Goal: Transaction & Acquisition: Purchase product/service

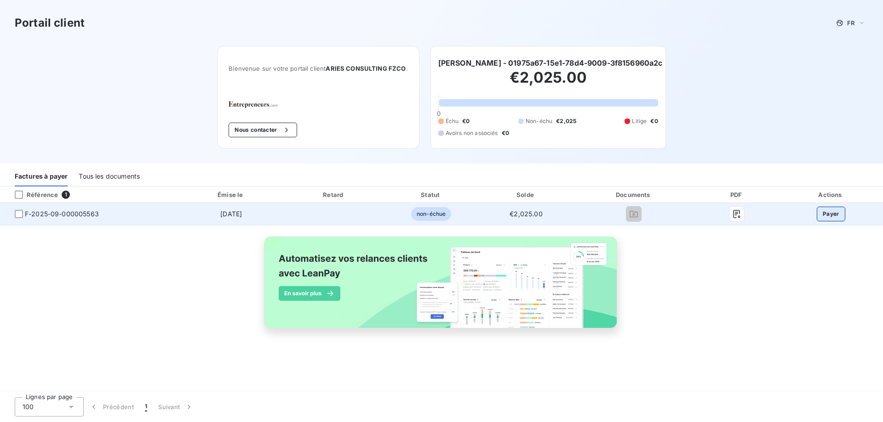
click at [829, 211] on button "Payer" at bounding box center [830, 214] width 28 height 15
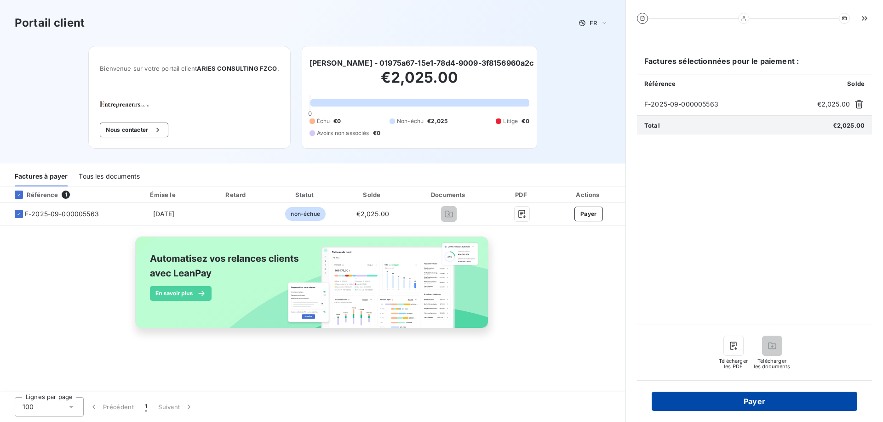
click at [763, 393] on button "Payer" at bounding box center [753, 401] width 205 height 19
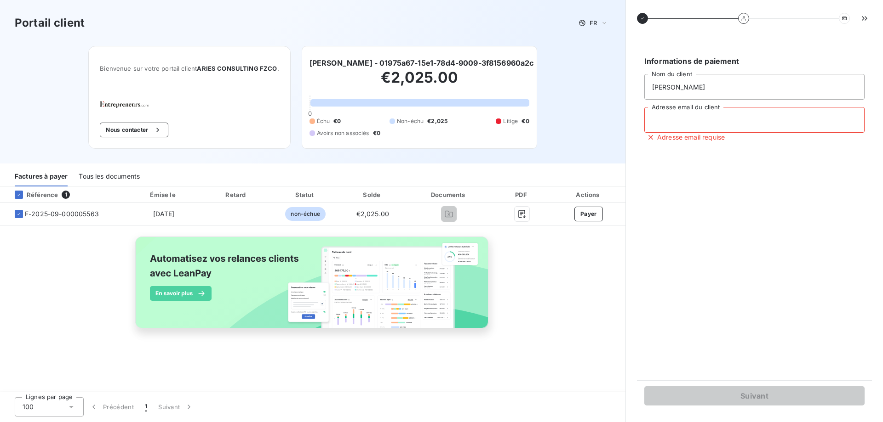
click at [686, 125] on input "Adresse email du client" at bounding box center [754, 120] width 220 height 26
type input "[EMAIL_ADDRESS][DOMAIN_NAME]"
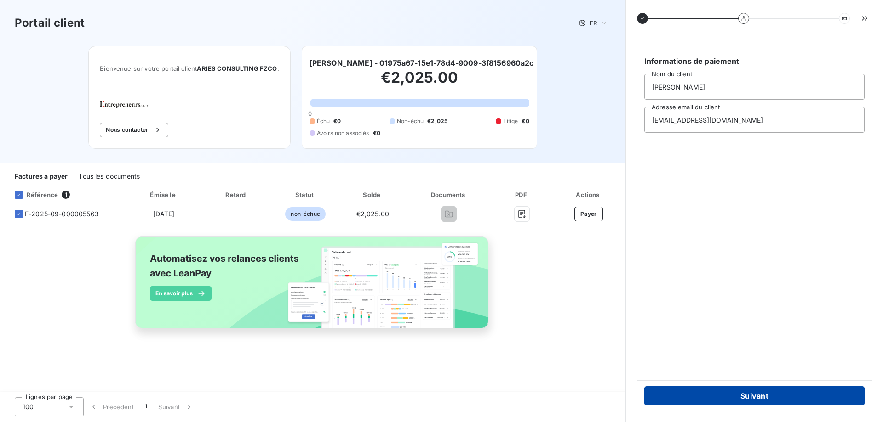
click at [762, 392] on button "Suivant" at bounding box center [754, 396] width 220 height 19
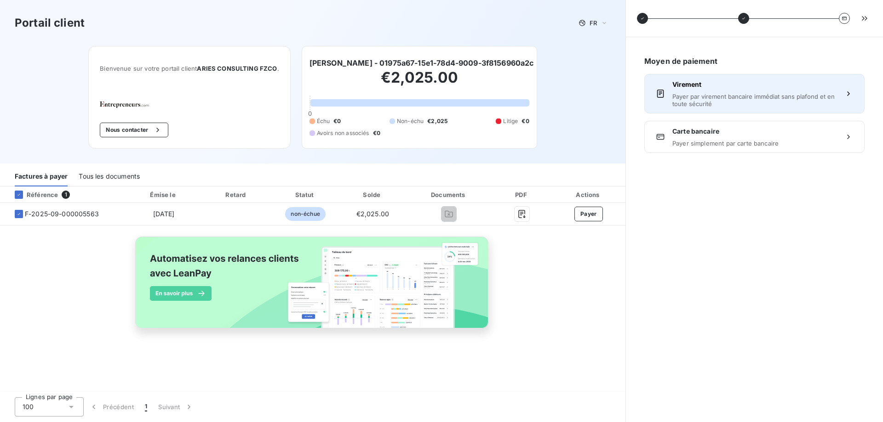
click at [746, 99] on span "Payer par virement bancaire immédiat sans plafond et en toute sécurité" at bounding box center [754, 100] width 164 height 15
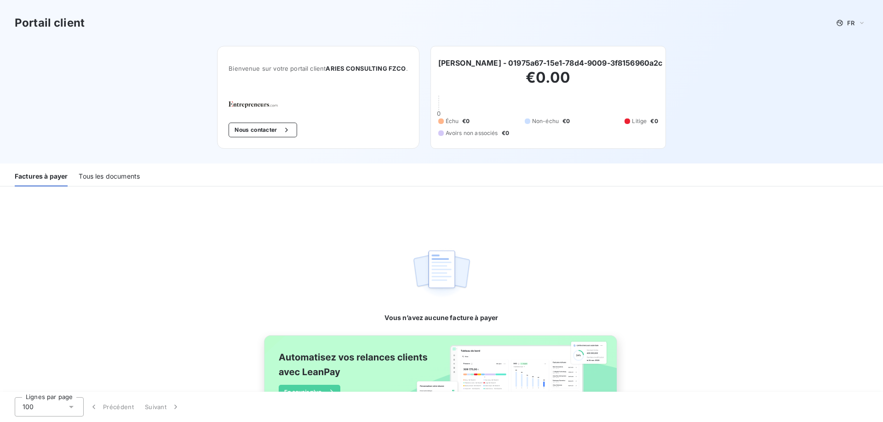
click at [104, 171] on div "Tous les documents" at bounding box center [109, 176] width 61 height 19
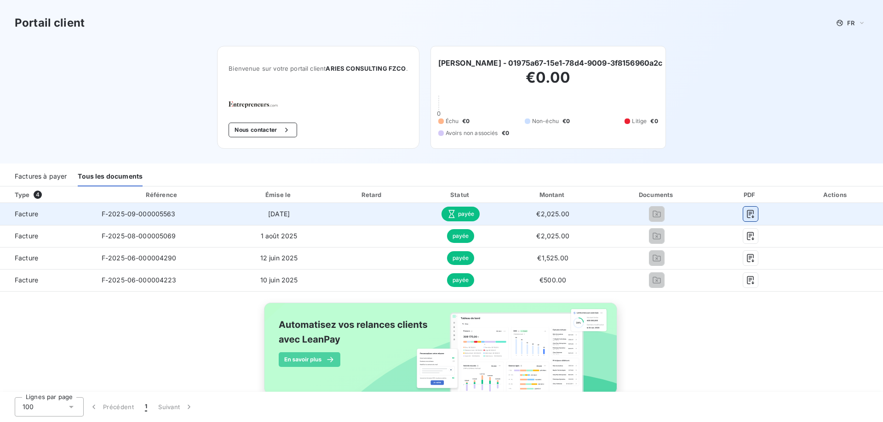
click at [746, 214] on icon "button" at bounding box center [750, 214] width 9 height 9
